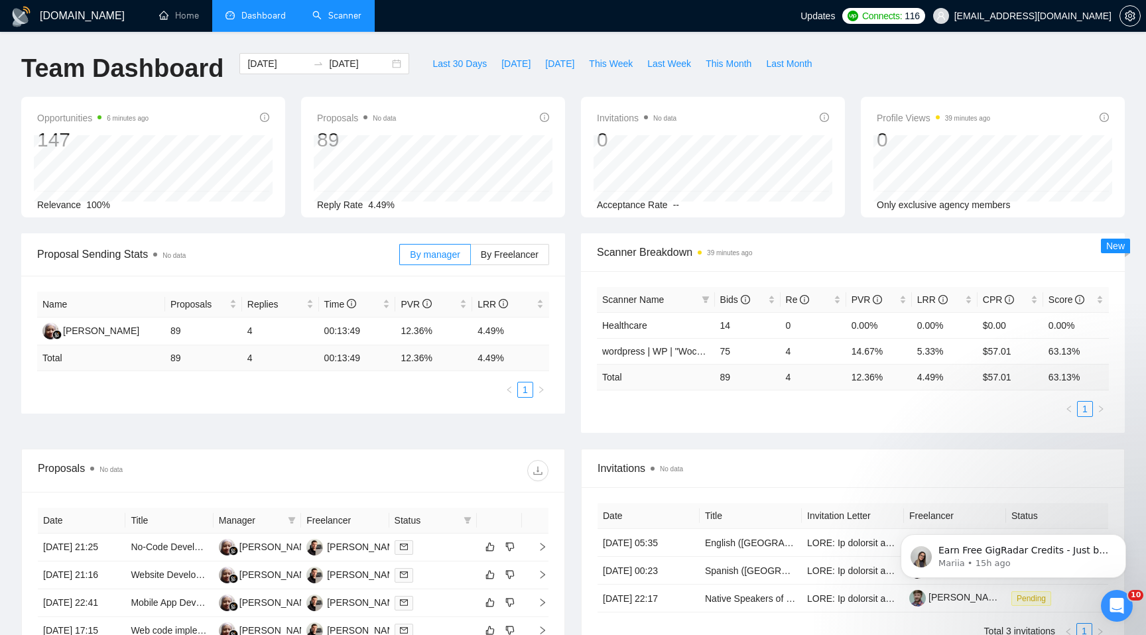
click at [342, 10] on link "Scanner" at bounding box center [336, 15] width 49 height 11
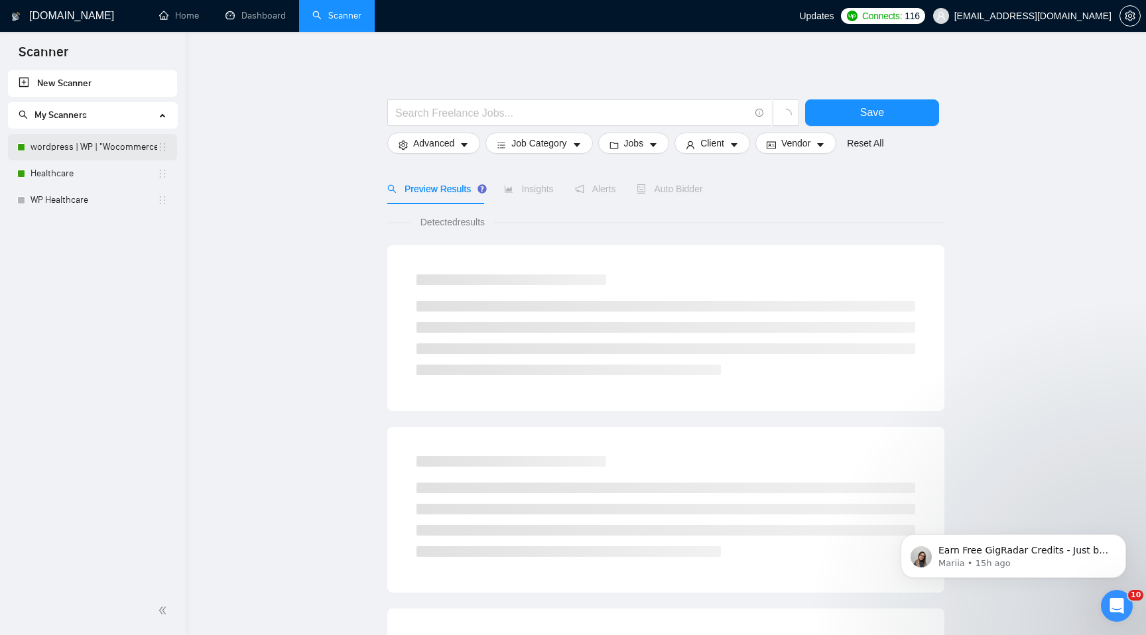
click at [95, 147] on link "wordpress | WP | "Wocommerce"" at bounding box center [93, 147] width 127 height 27
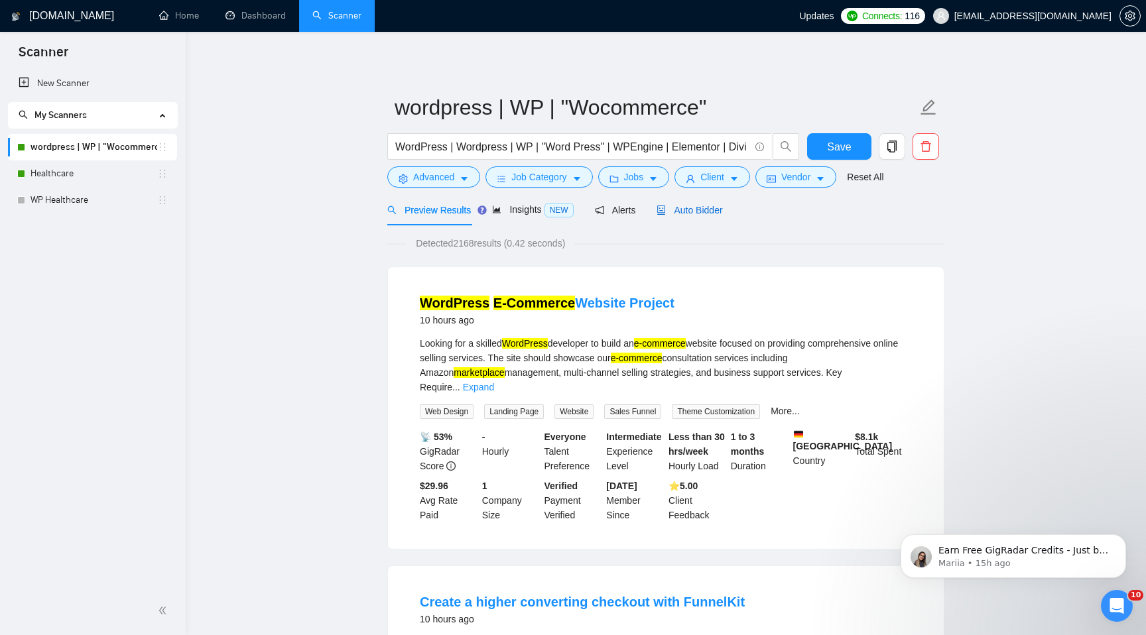
click at [711, 207] on span "Auto Bidder" at bounding box center [689, 210] width 66 height 11
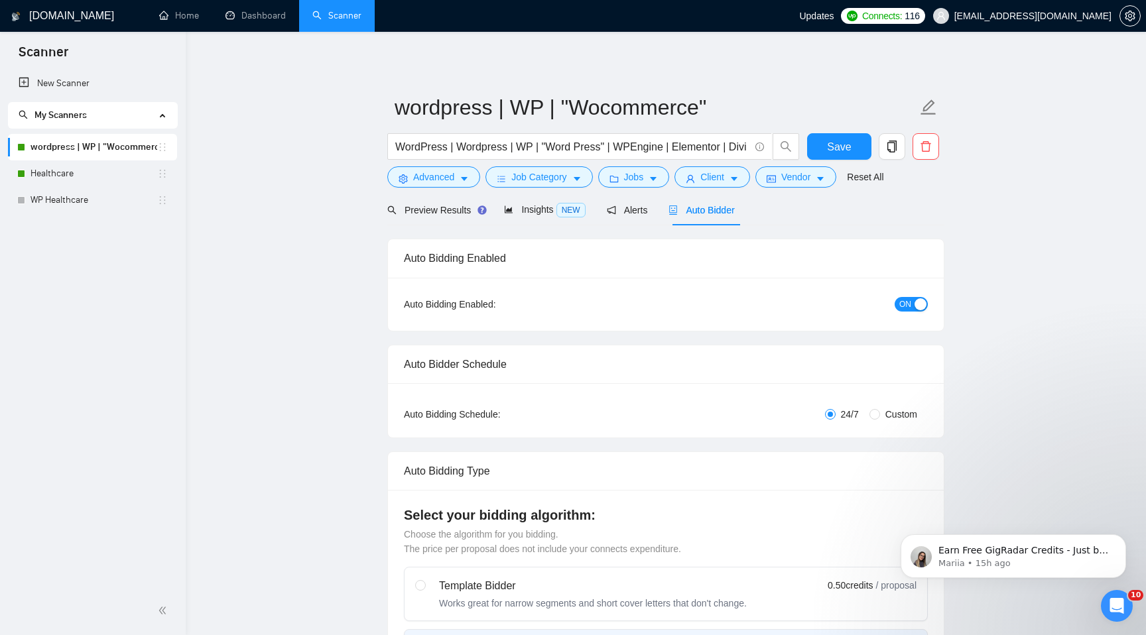
checkbox input "true"
click at [447, 208] on span "Preview Results" at bounding box center [434, 210] width 95 height 11
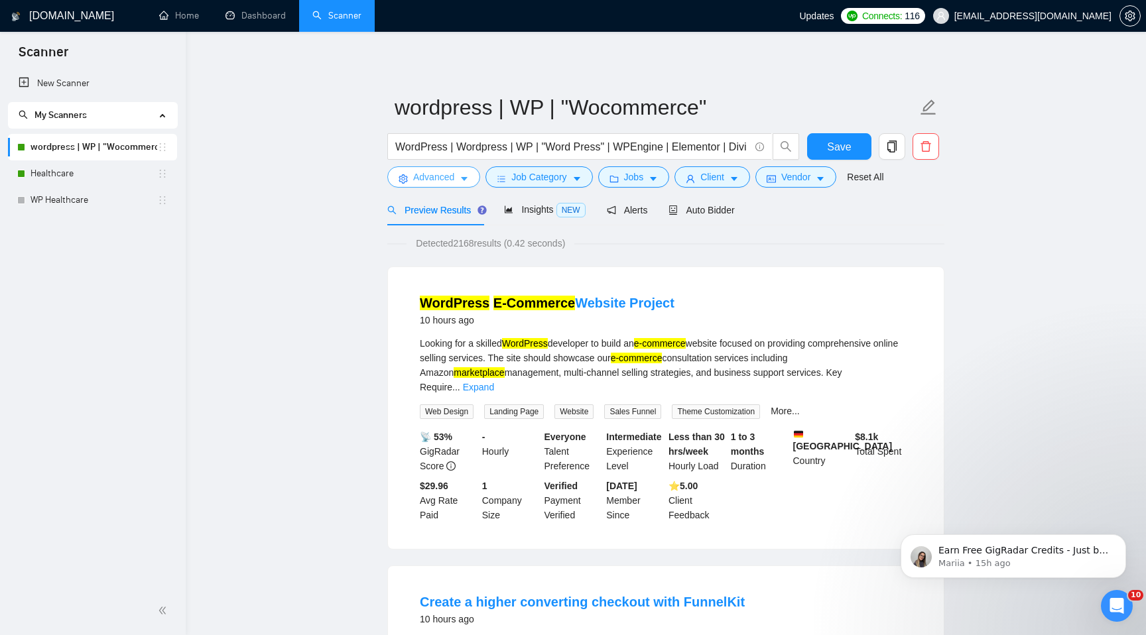
click at [452, 179] on span "Advanced" at bounding box center [433, 177] width 41 height 15
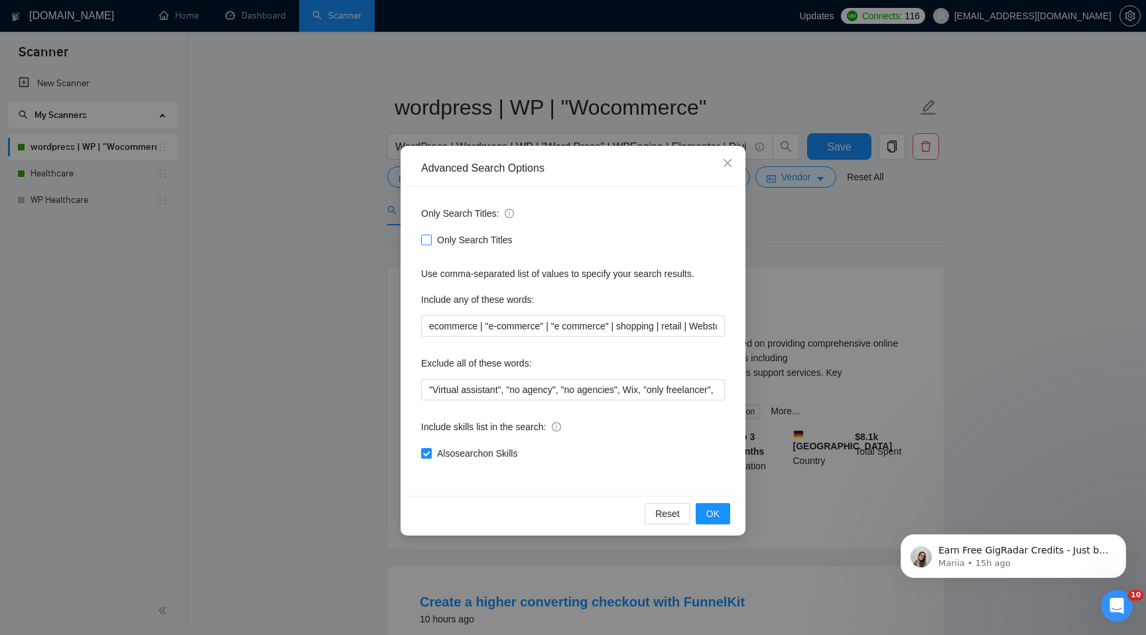
click at [424, 240] on input "Only Search Titles" at bounding box center [425, 239] width 9 height 9
checkbox input "true"
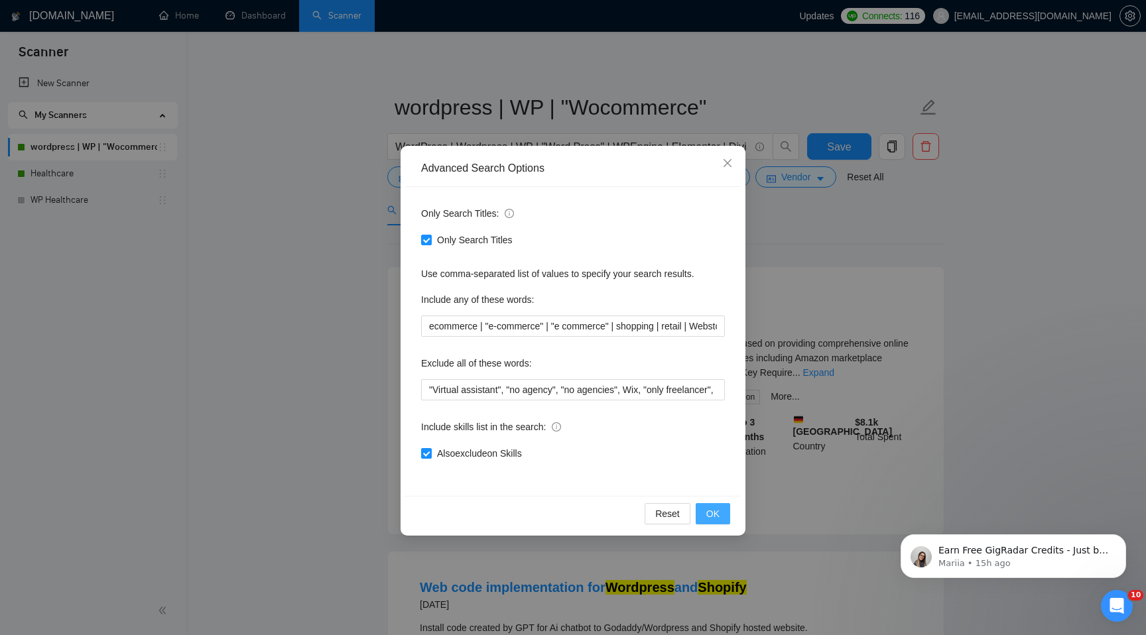
click at [720, 515] on button "OK" at bounding box center [712, 513] width 34 height 21
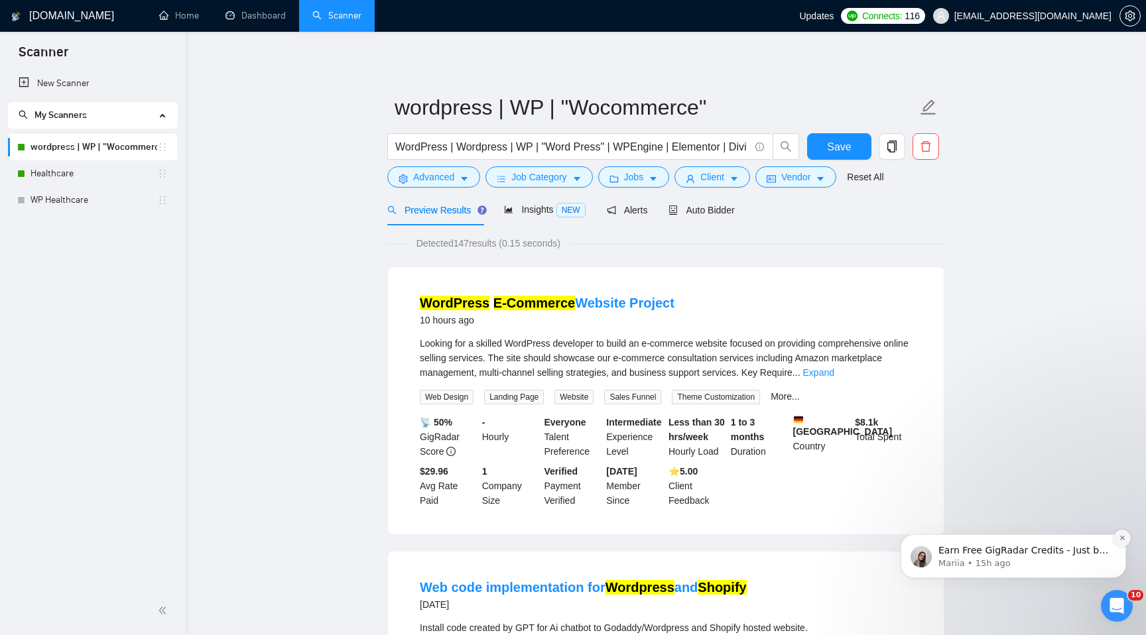
click at [1120, 539] on icon "Dismiss notification" at bounding box center [1121, 538] width 5 height 5
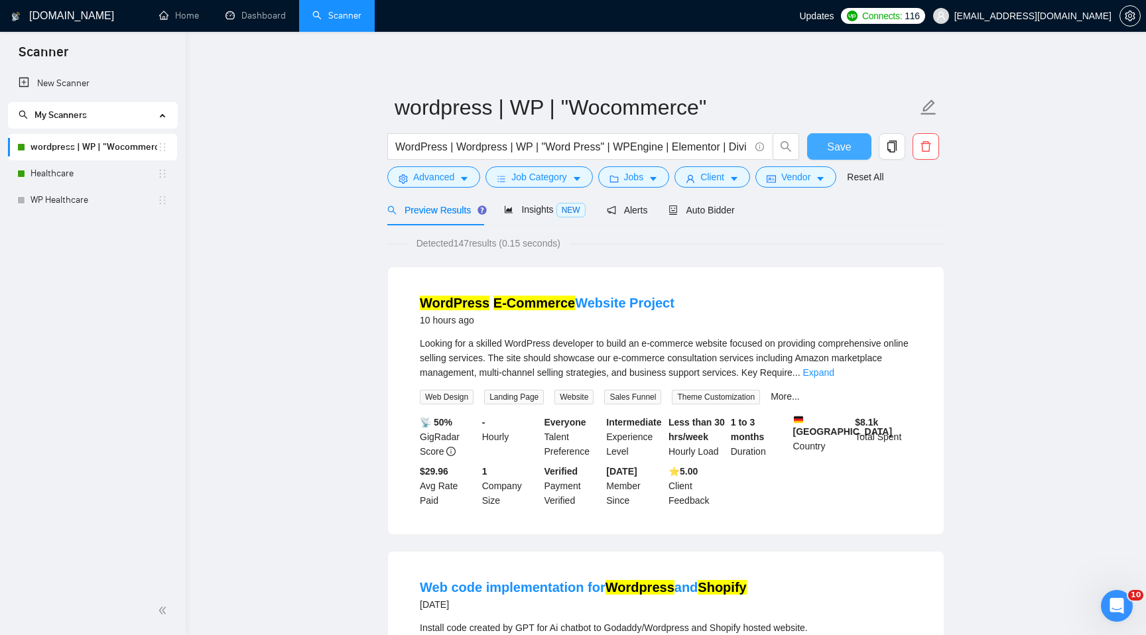
click at [828, 145] on span "Save" at bounding box center [839, 147] width 24 height 17
